Goal: Information Seeking & Learning: Learn about a topic

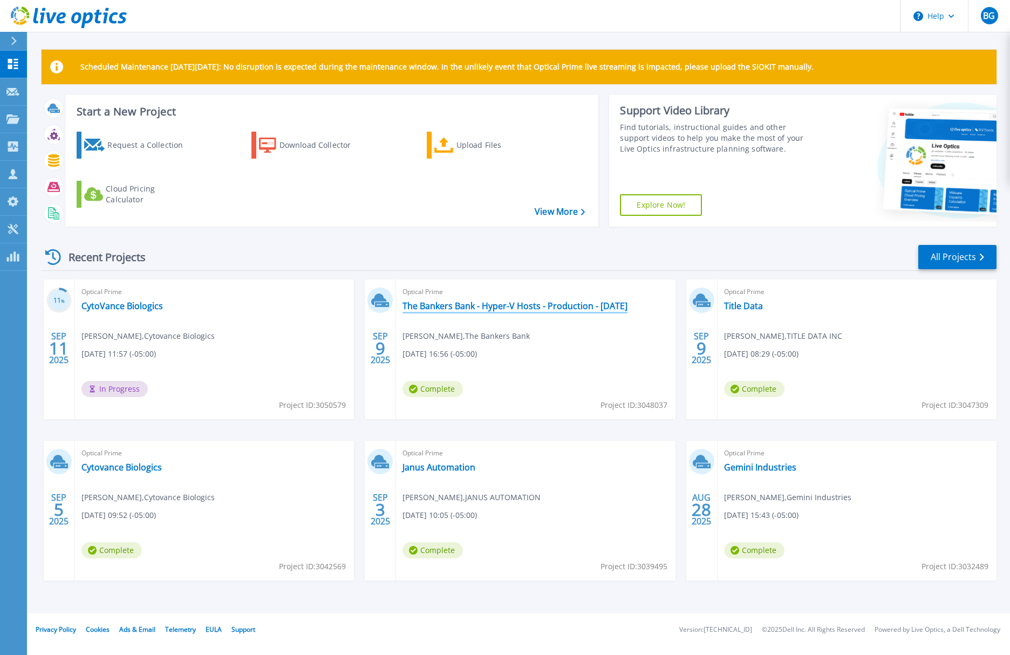
click at [500, 305] on link "The Bankers Bank - Hyper-V Hosts - Production - [DATE]" at bounding box center [514, 305] width 225 height 11
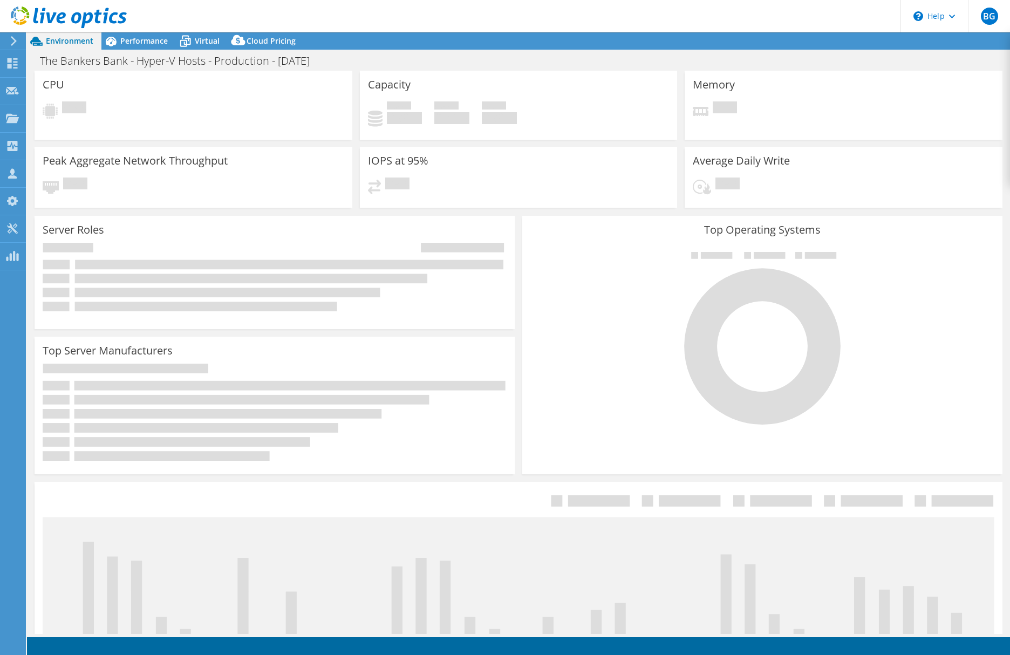
select select "USWest"
select select "USD"
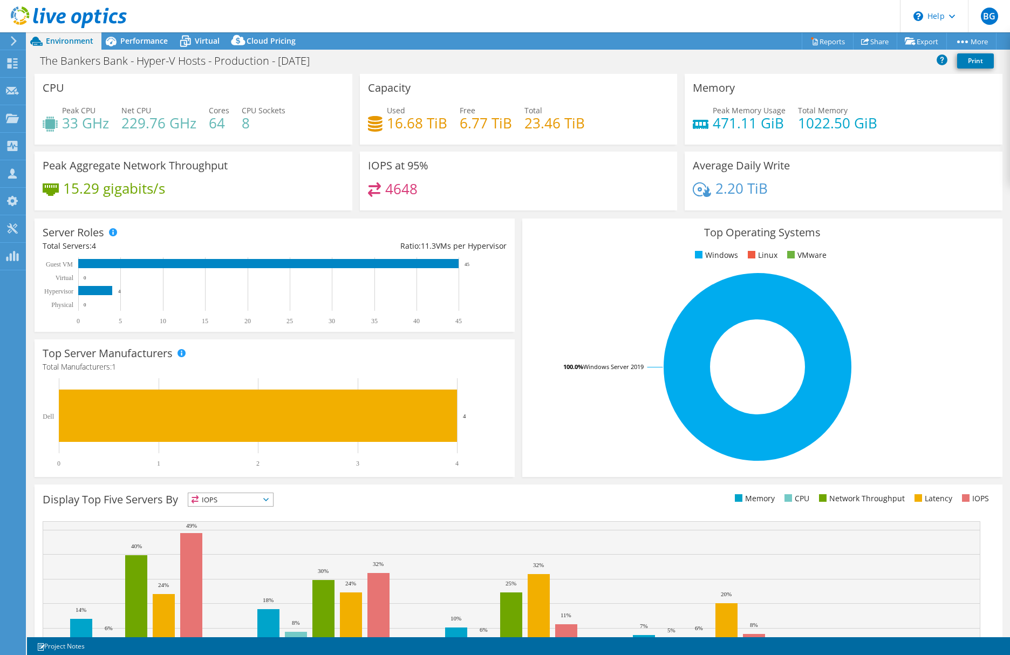
click at [330, 18] on header "BG Partner Team Member Ben Gremillion bgremillion@davenportgroup.com Davenport …" at bounding box center [505, 16] width 1010 height 32
click at [388, 17] on header "BG Partner Team Member Ben Gremillion bgremillion@davenportgroup.com Davenport …" at bounding box center [505, 16] width 1010 height 32
click at [142, 40] on span "Performance" at bounding box center [143, 41] width 47 height 10
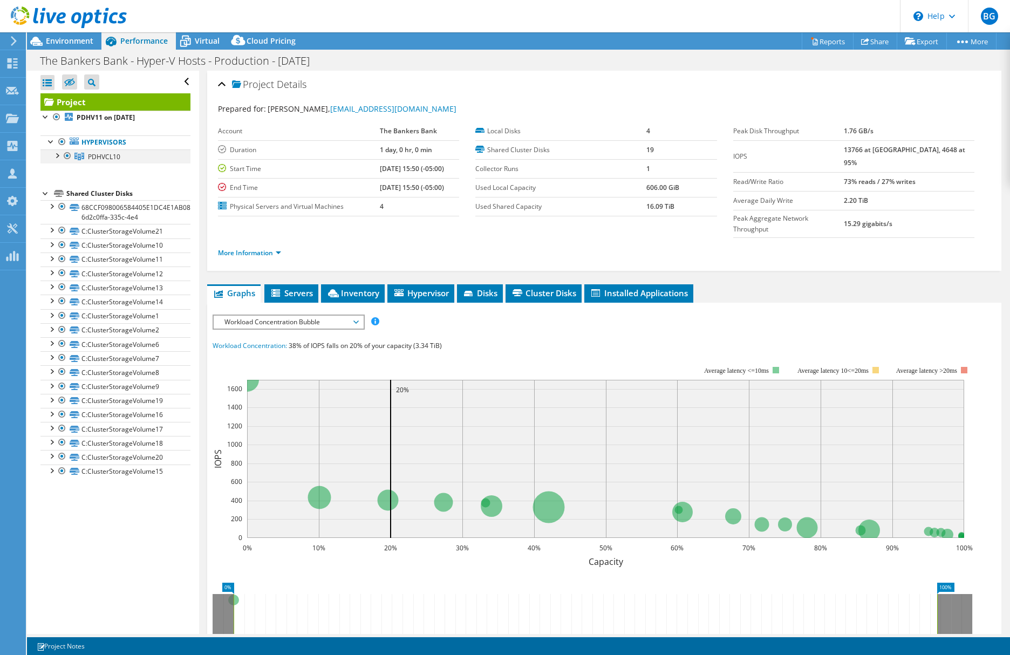
click at [58, 154] on div at bounding box center [56, 154] width 11 height 11
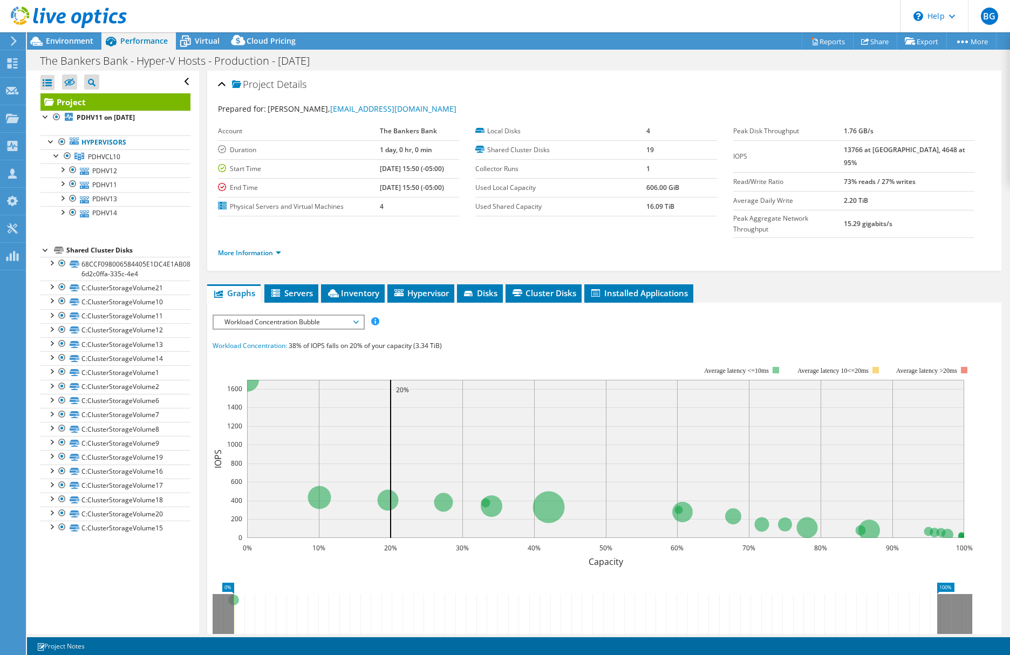
click at [120, 607] on div "Open All Close All Hide Excluded Nodes Project Tree Filter" at bounding box center [113, 352] width 172 height 563
click at [441, 15] on header "BG Partner Team Member Ben Gremillion bgremillion@davenportgroup.com Davenport …" at bounding box center [505, 16] width 1010 height 32
click at [246, 9] on header "BG Partner Team Member Ben Gremillion bgremillion@davenportgroup.com Davenport …" at bounding box center [505, 16] width 1010 height 32
click at [294, 11] on header "BG Partner Team Member Ben Gremillion bgremillion@davenportgroup.com Davenport …" at bounding box center [505, 16] width 1010 height 32
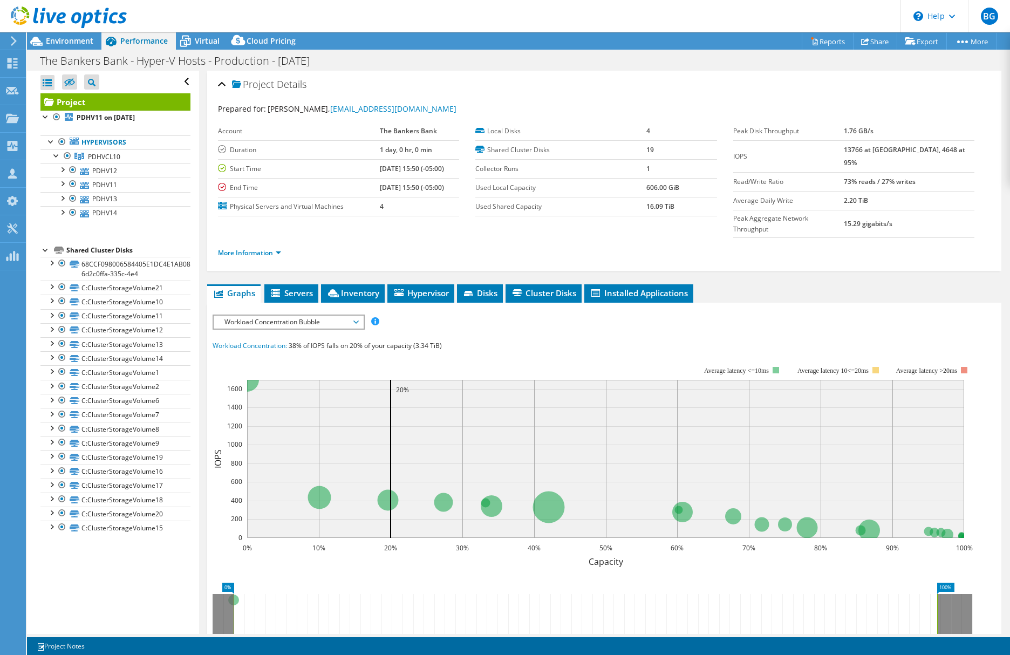
click at [477, 89] on div "Project Details" at bounding box center [604, 84] width 772 height 23
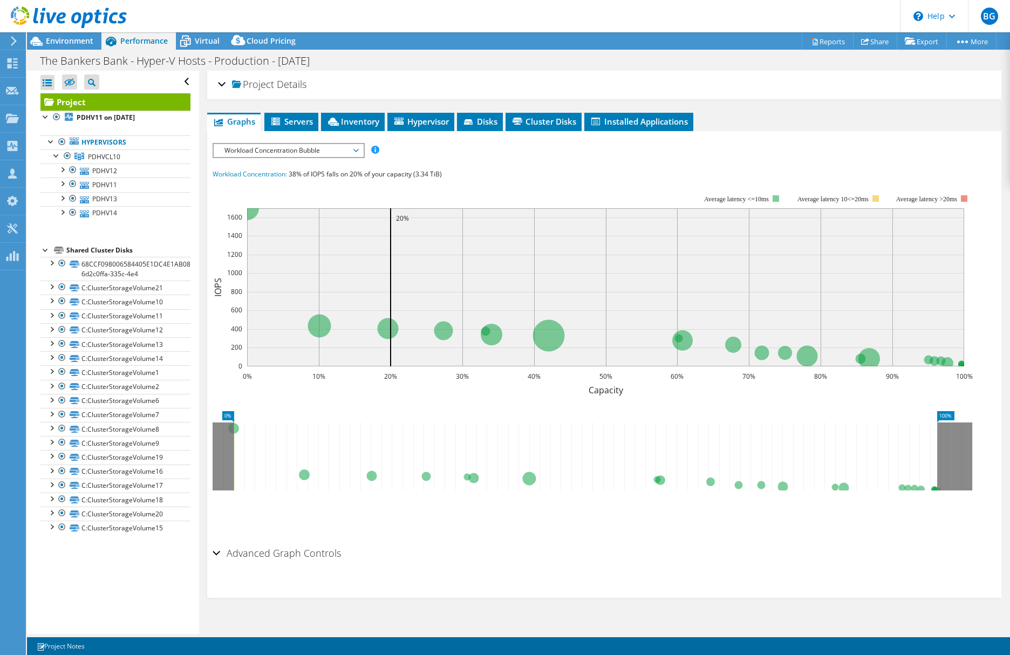
click at [351, 81] on div "Project Details" at bounding box center [604, 84] width 772 height 23
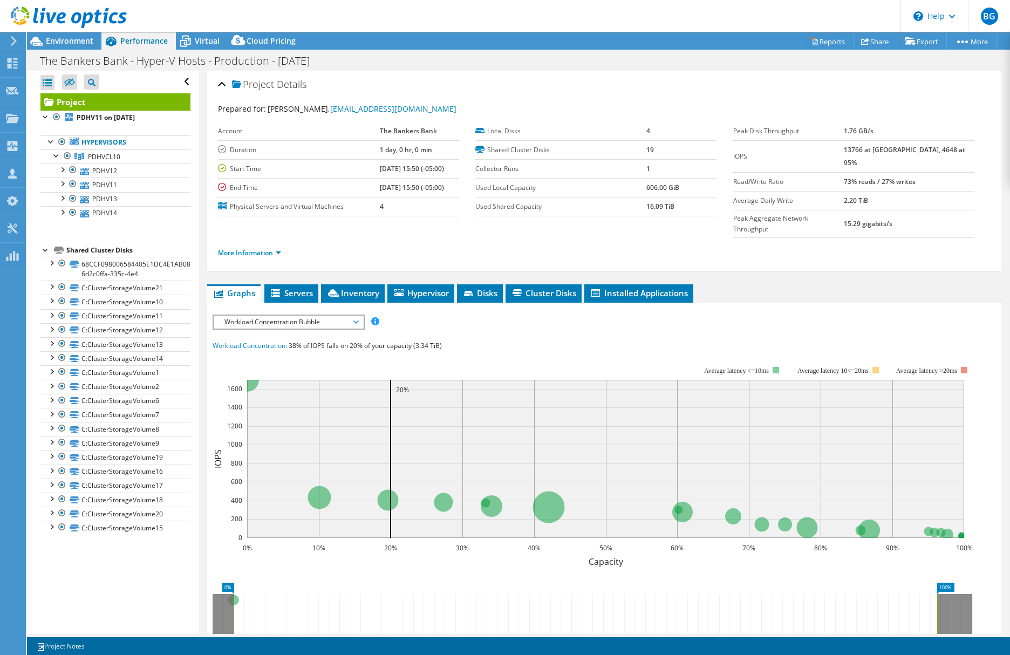
click at [476, 59] on div "The Bankers Bank - Hyper-V Hosts - Production - September 9 2025 Print" at bounding box center [518, 61] width 983 height 20
click at [198, 15] on header "BG Partner Team Member Ben Gremillion bgremillion@davenportgroup.com Davenport …" at bounding box center [505, 16] width 1010 height 32
click at [321, 12] on header "BG Partner Team Member Ben Gremillion bgremillion@davenportgroup.com Davenport …" at bounding box center [505, 16] width 1010 height 32
click at [320, 12] on header "BG Partner Team Member Ben Gremillion bgremillion@davenportgroup.com Davenport …" at bounding box center [505, 16] width 1010 height 32
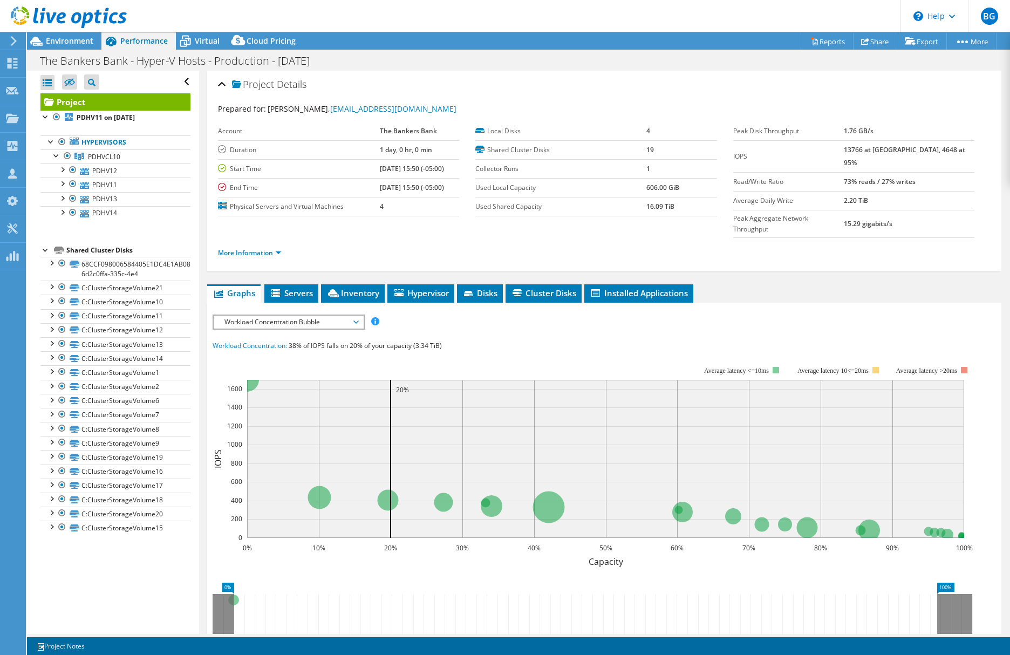
click at [330, 20] on header "BG Partner Team Member Ben Gremillion bgremillion@davenportgroup.com Davenport …" at bounding box center [505, 16] width 1010 height 32
click at [191, 13] on header "BG Partner Team Member Ben Gremillion bgremillion@davenportgroup.com Davenport …" at bounding box center [505, 16] width 1010 height 32
click at [60, 41] on span "Environment" at bounding box center [69, 41] width 47 height 10
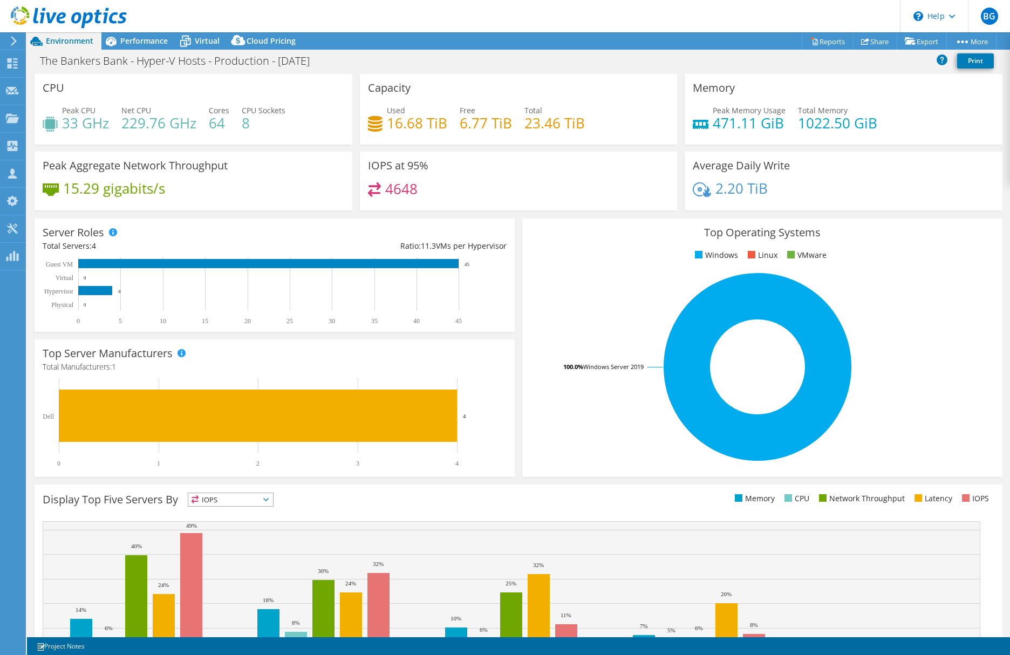
click at [409, 9] on header "BG Partner Team Member Ben Gremillion bgremillion@davenportgroup.com Davenport …" at bounding box center [505, 16] width 1010 height 32
drag, startPoint x: 201, startPoint y: 44, endPoint x: 213, endPoint y: 49, distance: 13.3
click at [201, 44] on span "Virtual" at bounding box center [207, 41] width 25 height 10
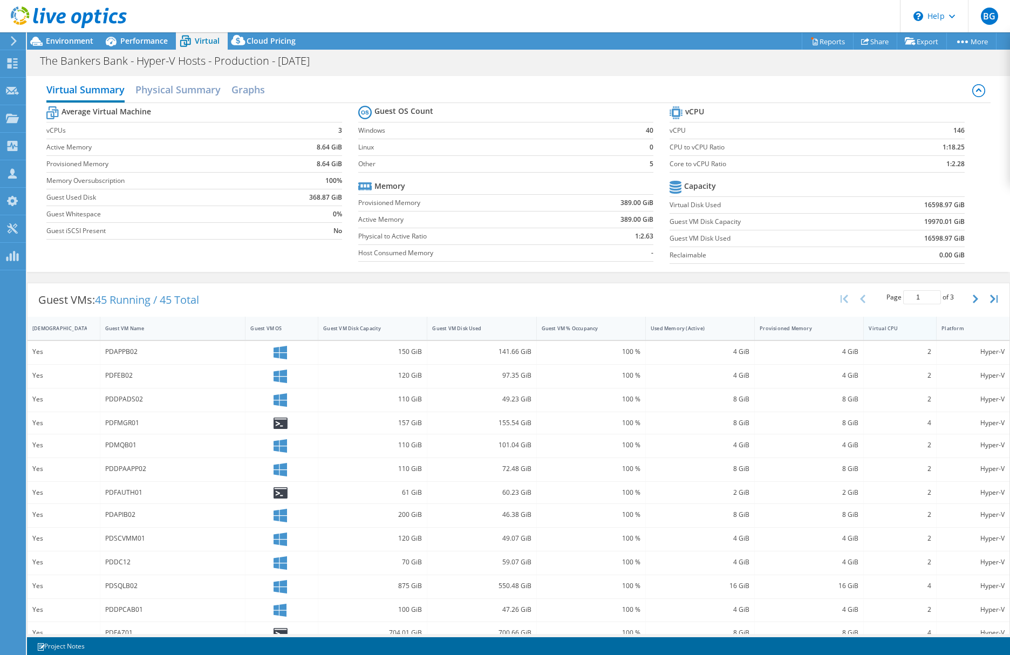
click at [881, 321] on div "Virtual CPU" at bounding box center [892, 328] width 59 height 17
click at [881, 325] on div "Virtual CPU" at bounding box center [893, 328] width 50 height 7
click at [449, 11] on header "BG Partner Team Member Ben Gremillion bgremillion@davenportgroup.com Davenport …" at bounding box center [505, 16] width 1010 height 32
click at [141, 45] on span "Performance" at bounding box center [143, 41] width 47 height 10
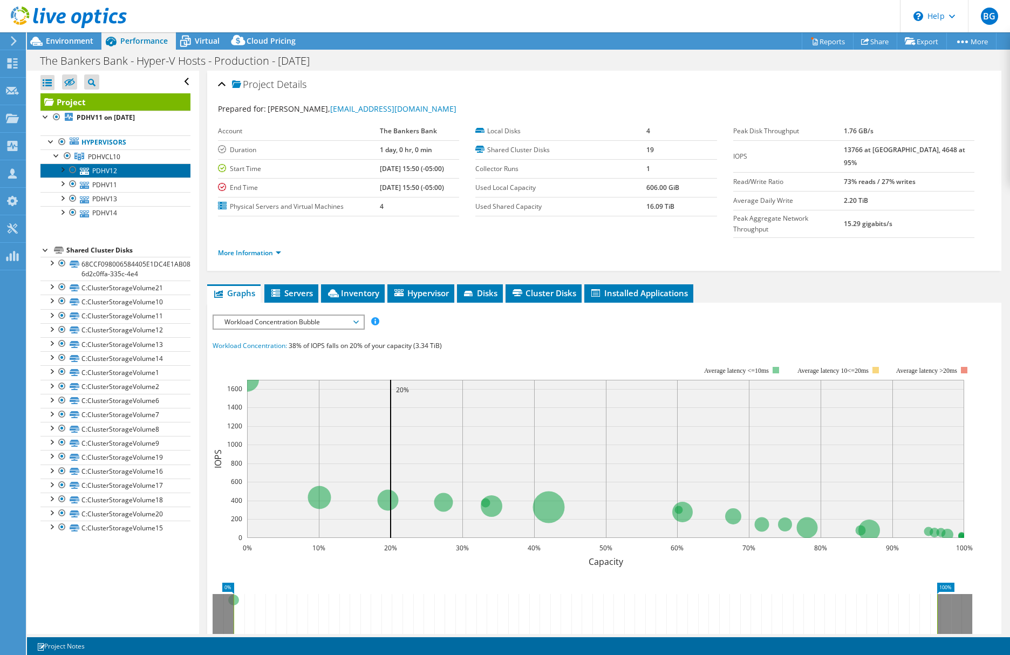
click at [106, 168] on link "PDHV12" at bounding box center [115, 170] width 150 height 14
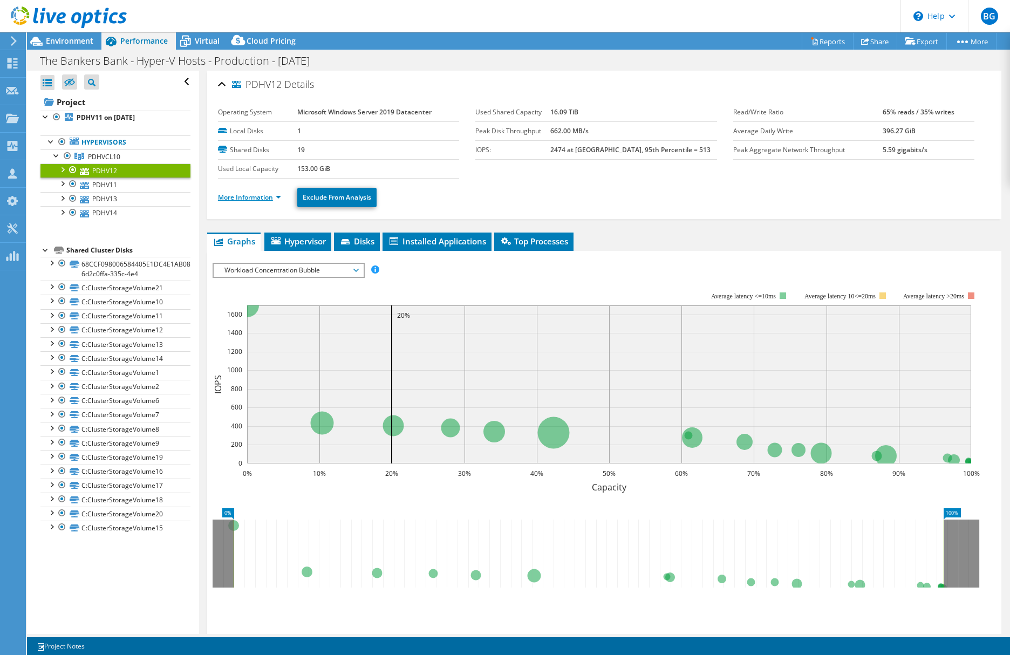
click at [267, 197] on link "More Information" at bounding box center [249, 197] width 63 height 9
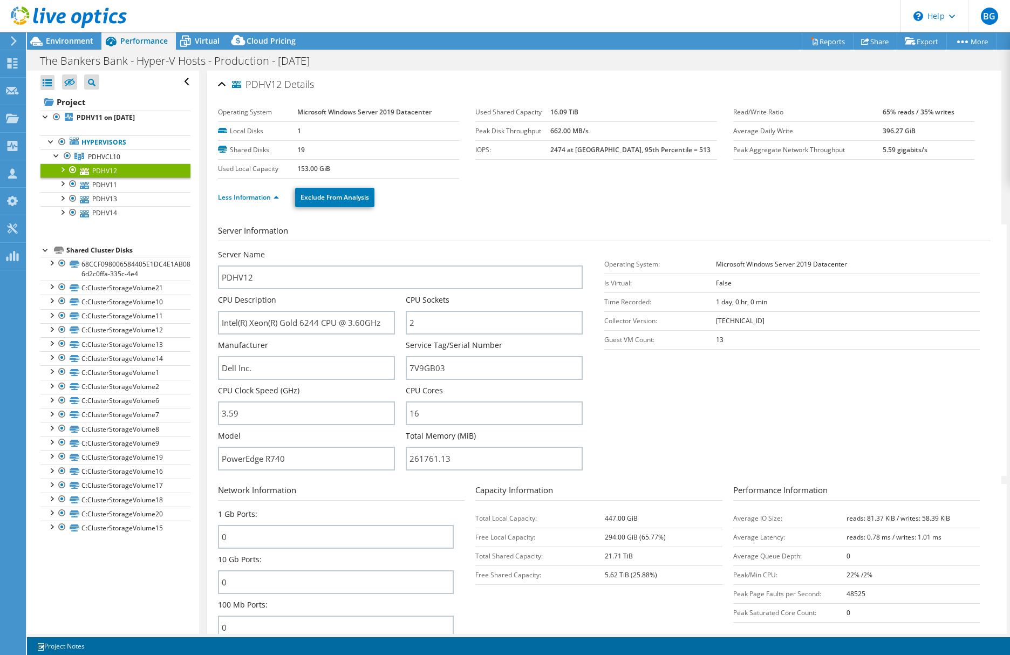
click at [619, 19] on header "BG Partner Team Member Ben Gremillion bgremillion@davenportgroup.com Davenport …" at bounding box center [505, 16] width 1010 height 32
drag, startPoint x: 880, startPoint y: 77, endPoint x: 796, endPoint y: 76, distance: 83.6
click at [880, 77] on div "PDHV12 Details" at bounding box center [604, 84] width 772 height 23
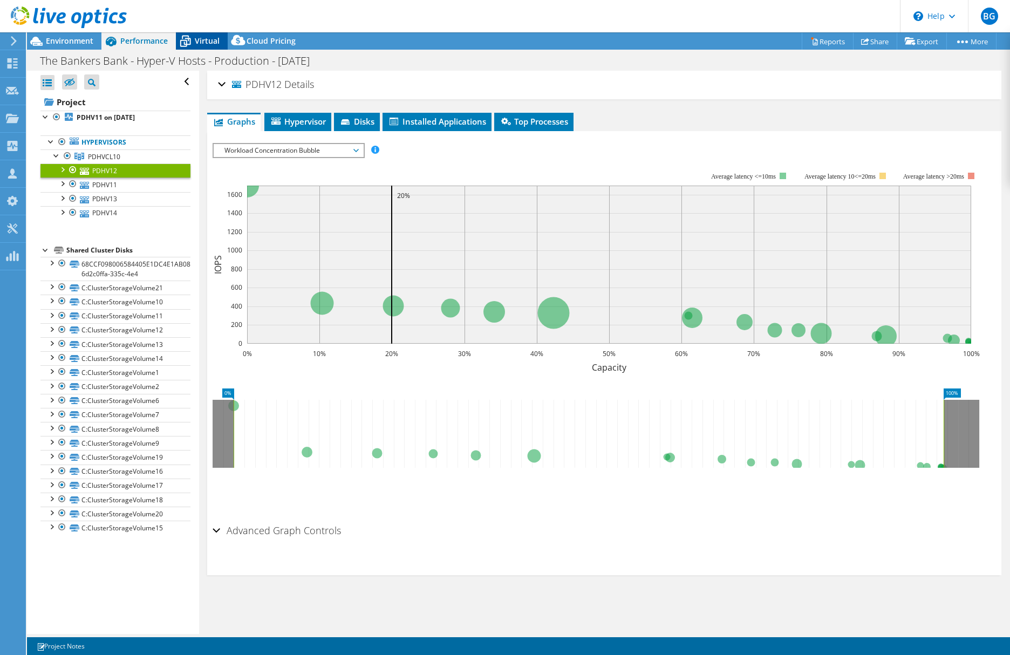
click at [202, 35] on div "Virtual" at bounding box center [202, 40] width 52 height 17
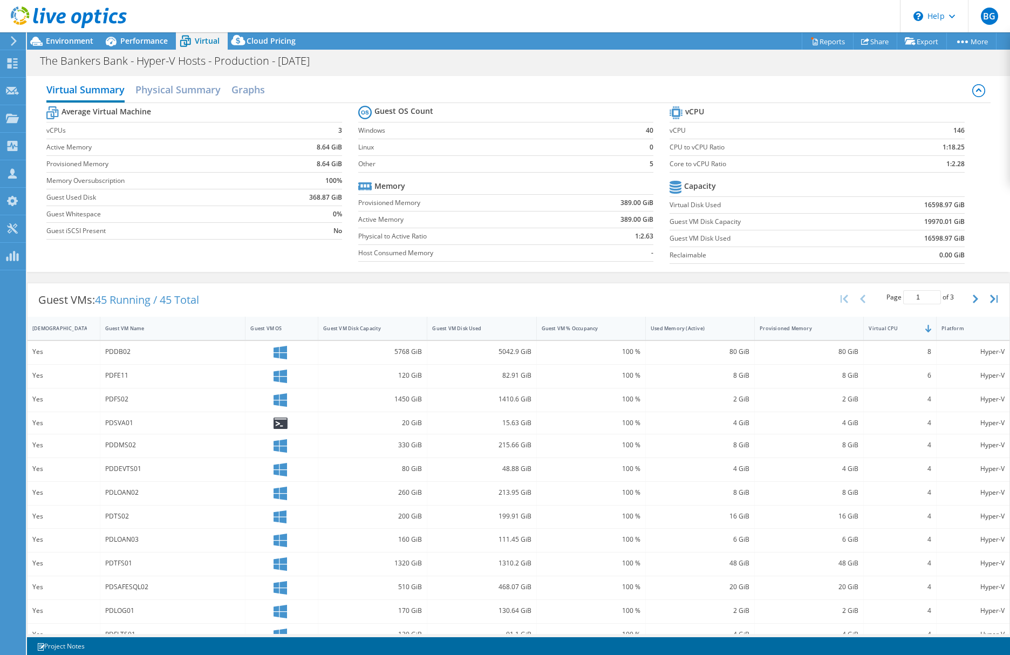
drag, startPoint x: 781, startPoint y: 300, endPoint x: 762, endPoint y: 276, distance: 31.2
click at [781, 300] on div "Guest VMs: 45 Running / 45 Total Page 1 of 3 5 rows 10 rows 20 rows 25 rows 50 …" at bounding box center [519, 299] width 982 height 33
drag, startPoint x: 665, startPoint y: 162, endPoint x: 962, endPoint y: 163, distance: 296.6
click at [962, 163] on section "vCPU vCPU 146 CPU to vCPU Ratio 1:18.25 Core to vCPU Ratio 1:2.28 Capacity Virt…" at bounding box center [824, 187] width 311 height 166
click at [648, 293] on div "Guest VMs: 45 Running / 45 Total Page 1 of 3 5 rows 10 rows 20 rows 25 rows 50 …" at bounding box center [519, 299] width 982 height 33
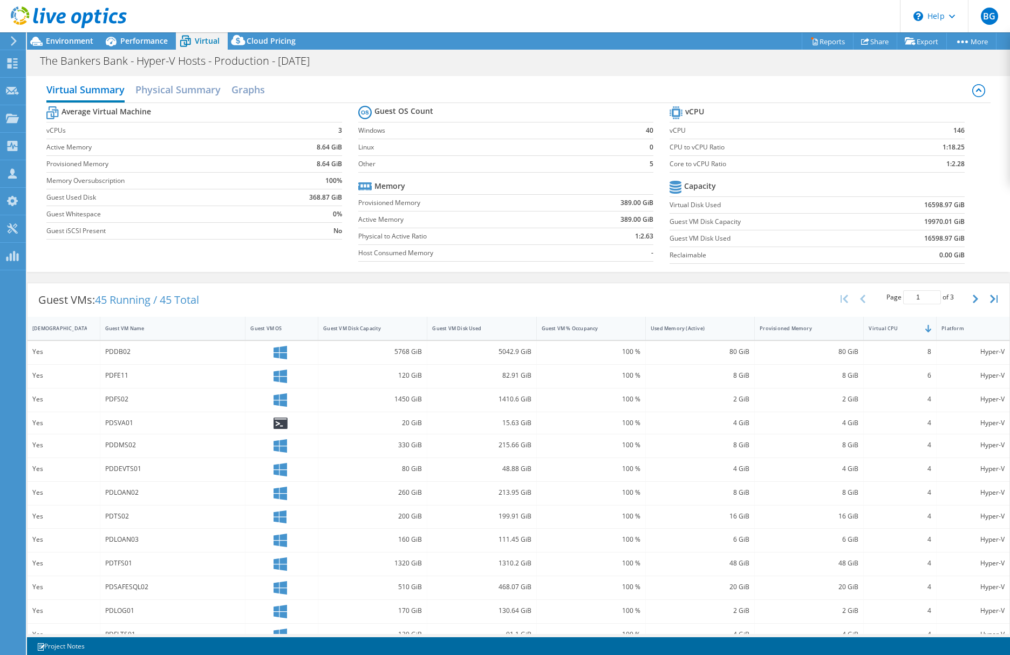
click at [866, 267] on section "vCPU vCPU 146 CPU to vCPU Ratio 1:18.25 Core to vCPU Ratio 1:2.28 Capacity Virt…" at bounding box center [824, 187] width 311 height 166
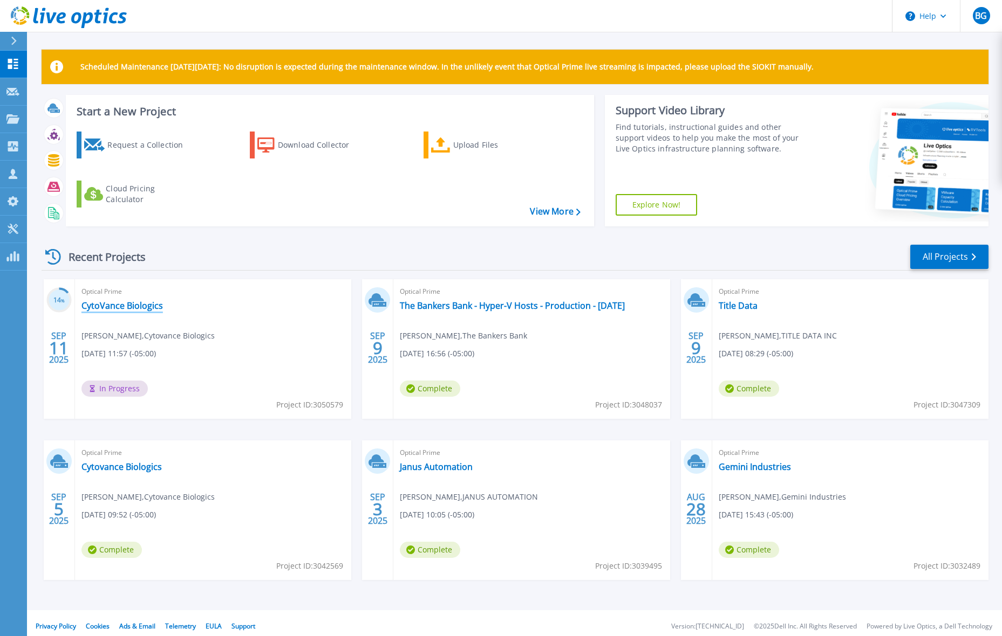
click at [108, 304] on link "CytoVance Biologics" at bounding box center [121, 305] width 81 height 11
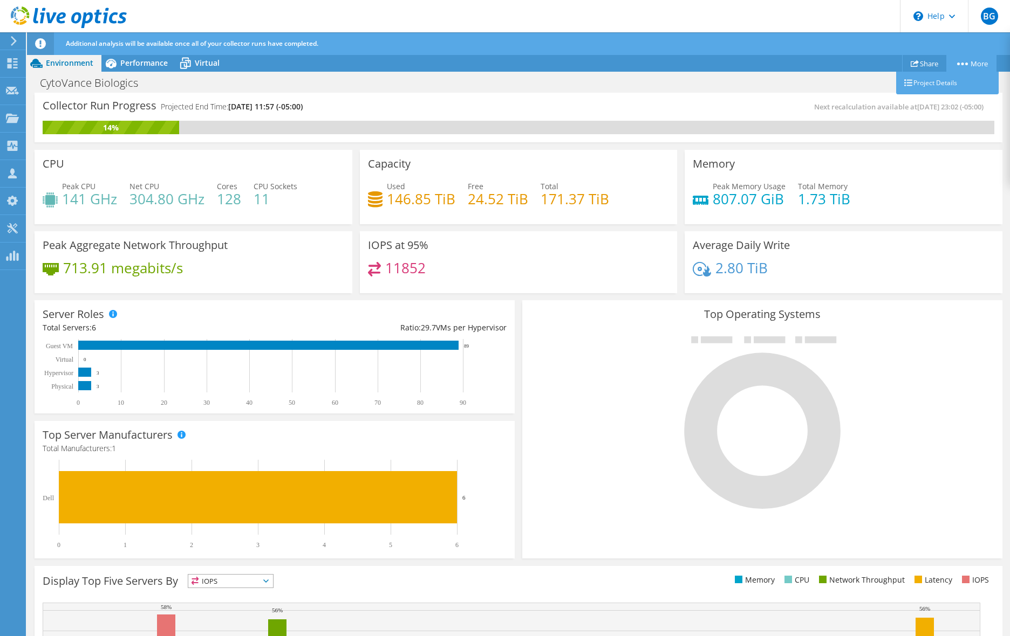
click at [969, 66] on link "More" at bounding box center [971, 63] width 50 height 17
click at [969, 65] on link "More" at bounding box center [971, 63] width 50 height 17
